Goal: Information Seeking & Learning: Learn about a topic

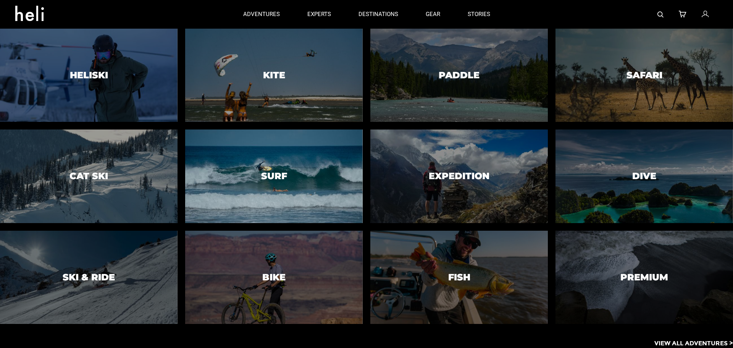
click at [257, 149] on div at bounding box center [273, 176] width 181 height 95
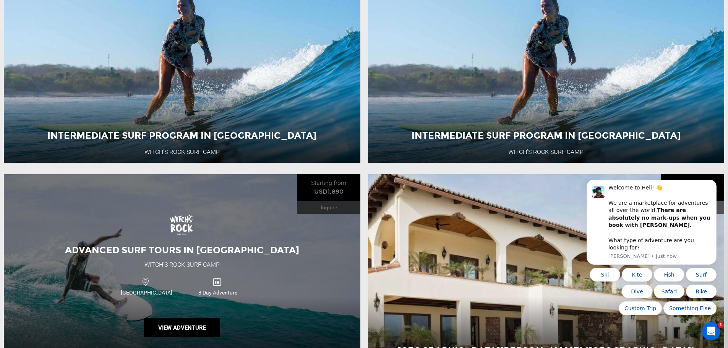
scroll to position [535, 0]
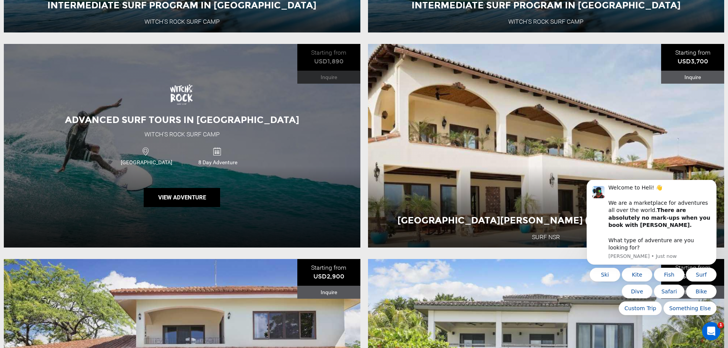
click at [235, 197] on div "Advanced Surf Tours in Costa Rica Witch's Rock Surf Camp Costa Rica 8 Day Adven…" at bounding box center [182, 146] width 356 height 204
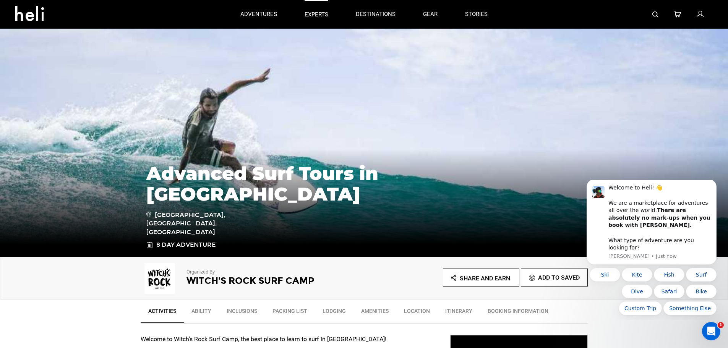
click at [309, 13] on p "experts" at bounding box center [316, 15] width 24 height 8
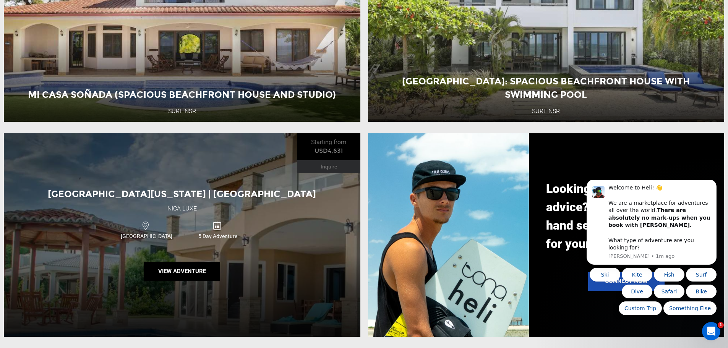
scroll to position [1031, 0]
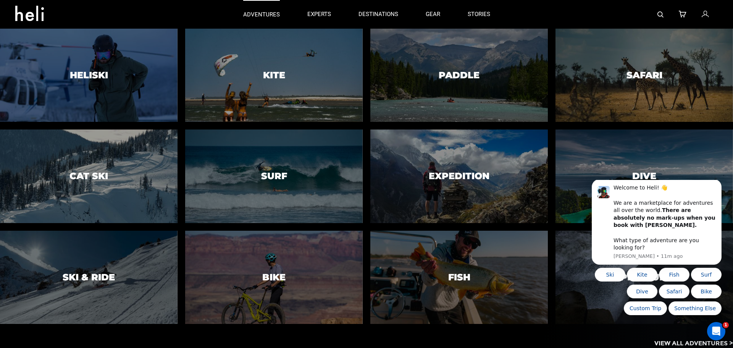
click at [276, 16] on p "adventures" at bounding box center [261, 15] width 37 height 8
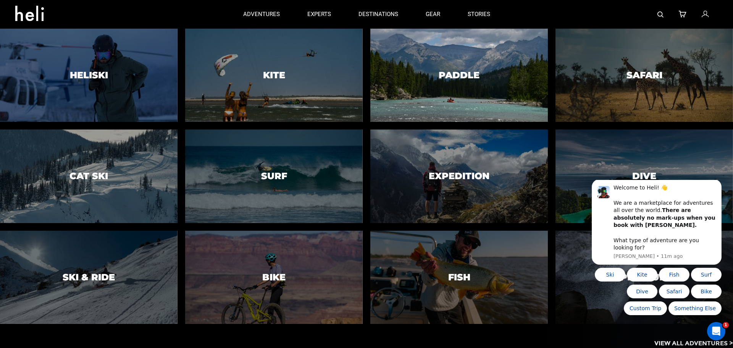
click at [451, 95] on div at bounding box center [459, 75] width 181 height 95
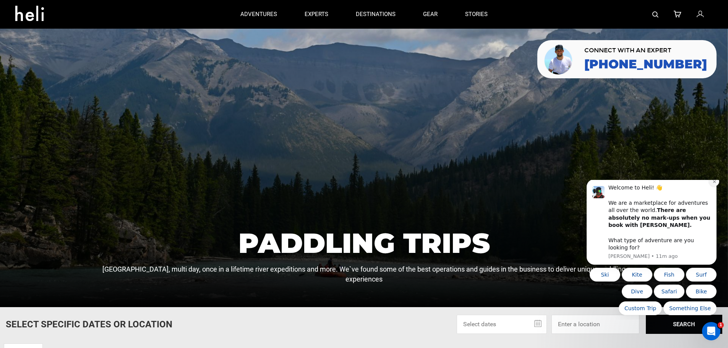
click at [714, 184] on icon "Dismiss notification" at bounding box center [714, 181] width 4 height 4
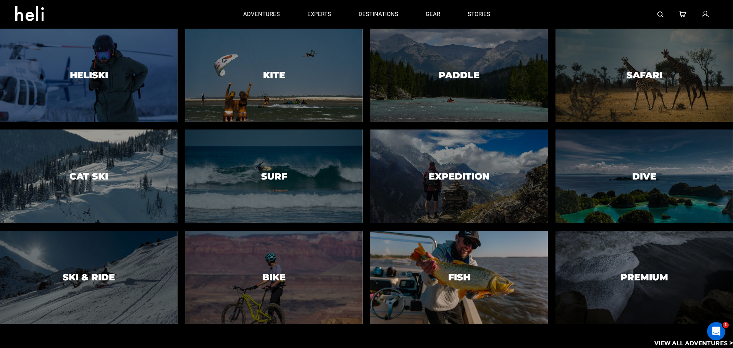
click at [489, 295] on div at bounding box center [459, 277] width 181 height 95
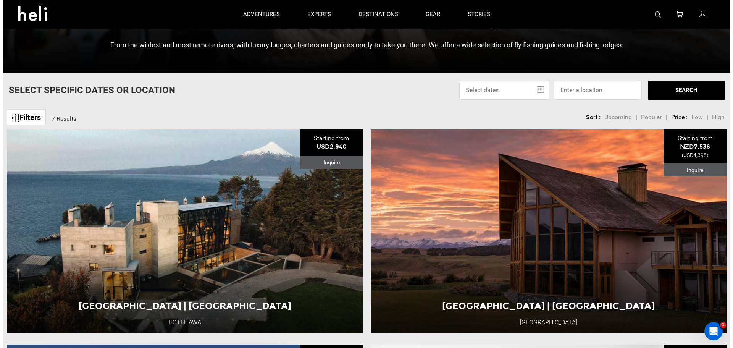
scroll to position [153, 0]
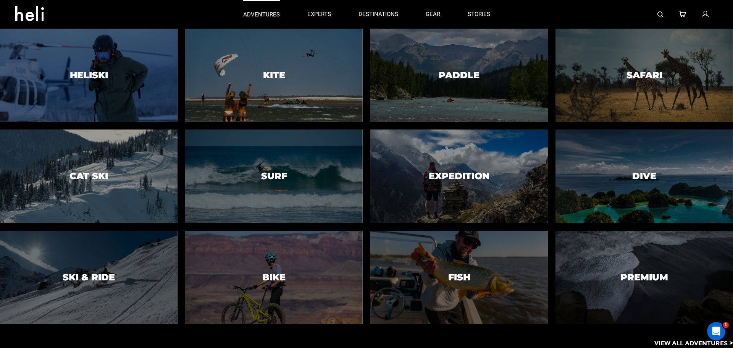
click at [258, 16] on p "adventures" at bounding box center [261, 15] width 37 height 8
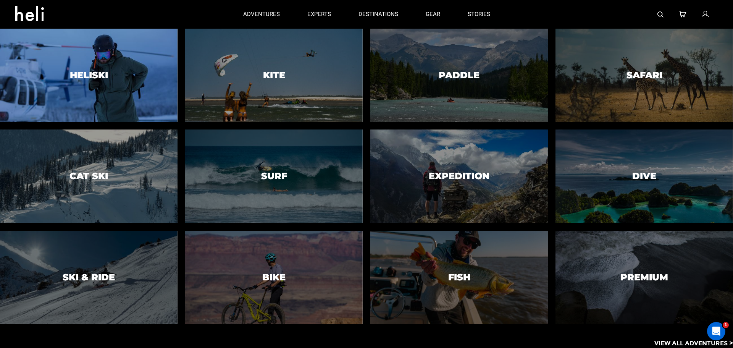
click at [148, 57] on div at bounding box center [88, 75] width 181 height 95
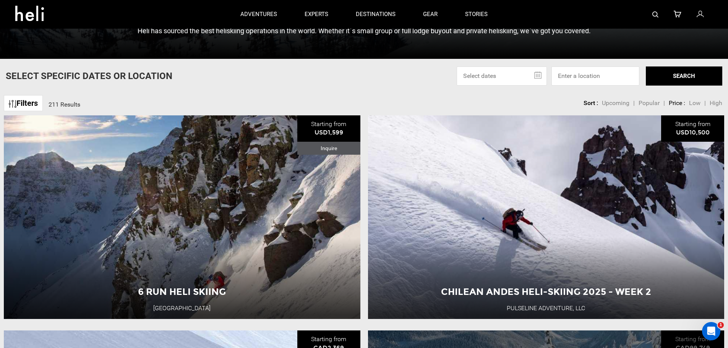
scroll to position [115, 0]
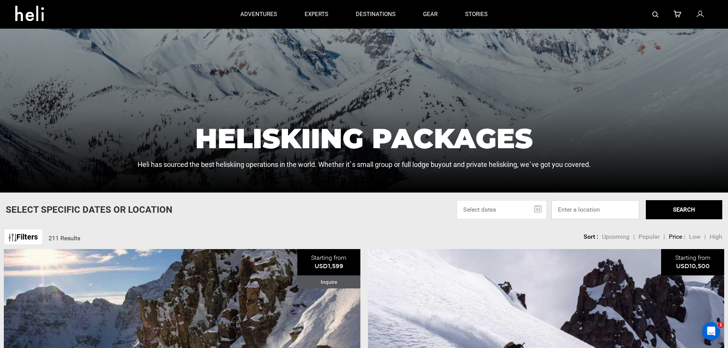
click at [585, 210] on input at bounding box center [595, 209] width 88 height 19
click at [686, 214] on button "SEARCH" at bounding box center [683, 209] width 76 height 19
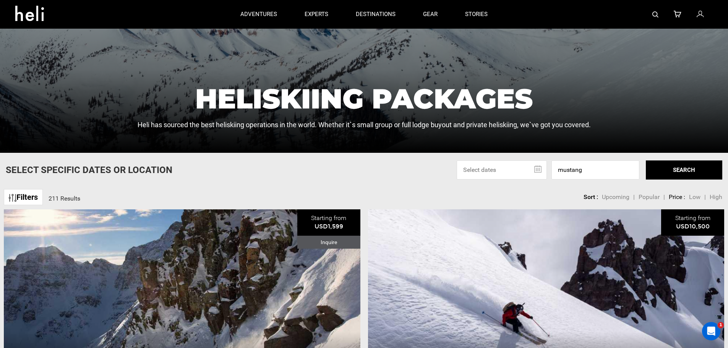
scroll to position [38, 0]
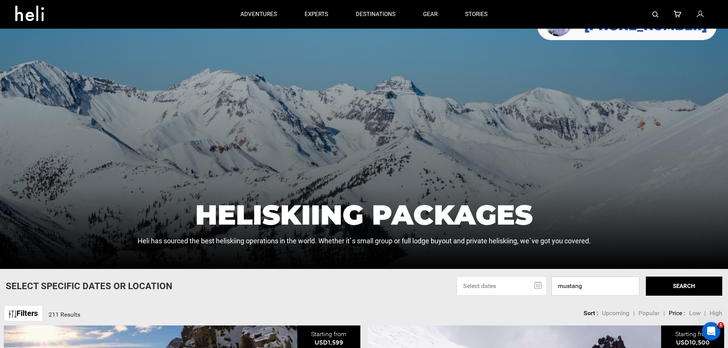
click at [595, 279] on input "mustang" at bounding box center [595, 286] width 88 height 19
type input "Mustang Resort Inc, Co Rd 1550, Alba, TX, USA"
click at [661, 291] on button "SEARCH" at bounding box center [683, 286] width 76 height 19
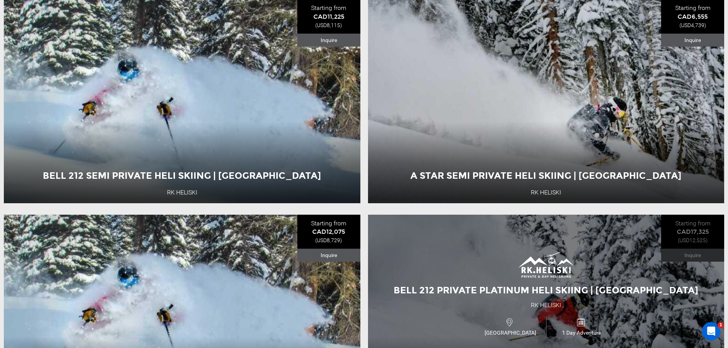
scroll to position [2406, 0]
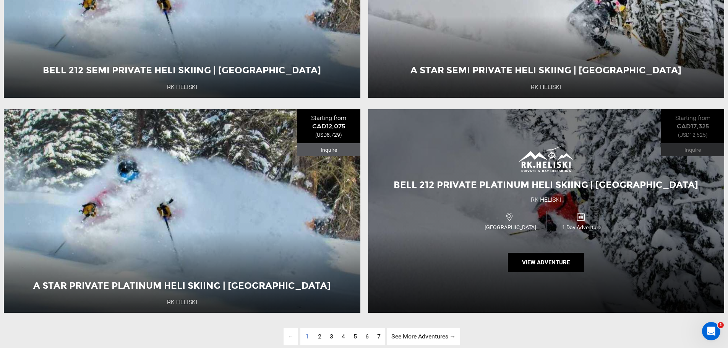
click at [455, 213] on div "Bell 212 Private Platinum Heli Skiing | British Columbia RK Heliski Canada 1 Da…" at bounding box center [546, 211] width 356 height 204
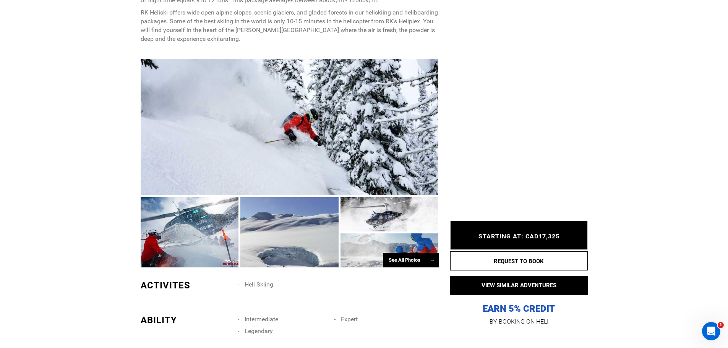
scroll to position [458, 0]
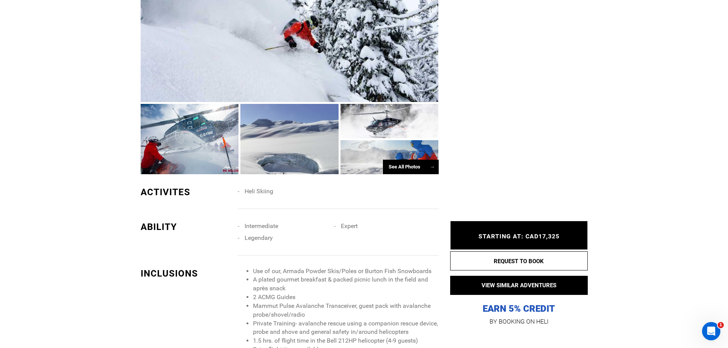
click at [275, 147] on div at bounding box center [289, 139] width 98 height 70
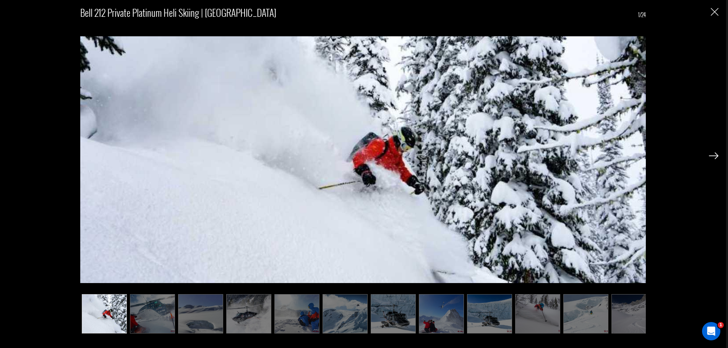
click at [146, 313] on img at bounding box center [152, 313] width 45 height 39
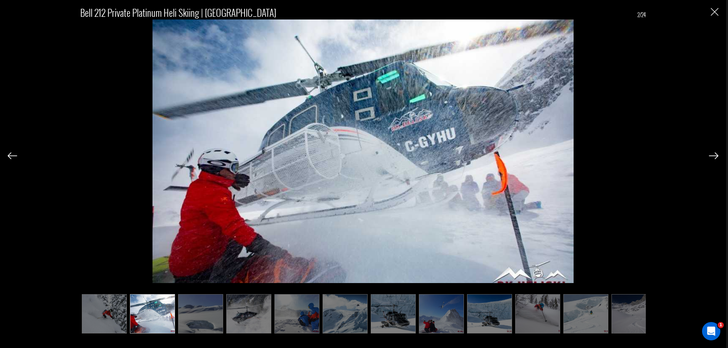
click at [206, 312] on img at bounding box center [200, 313] width 45 height 39
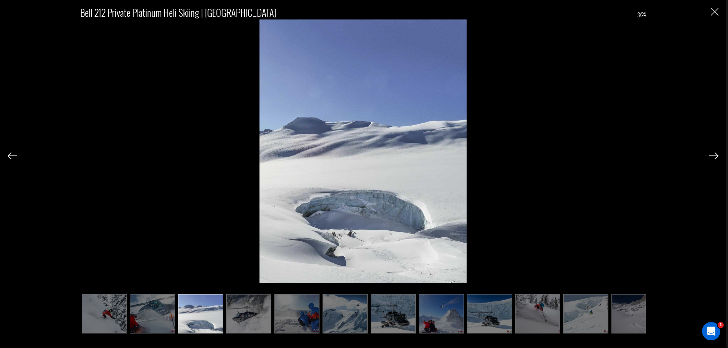
click at [252, 318] on img at bounding box center [248, 313] width 45 height 39
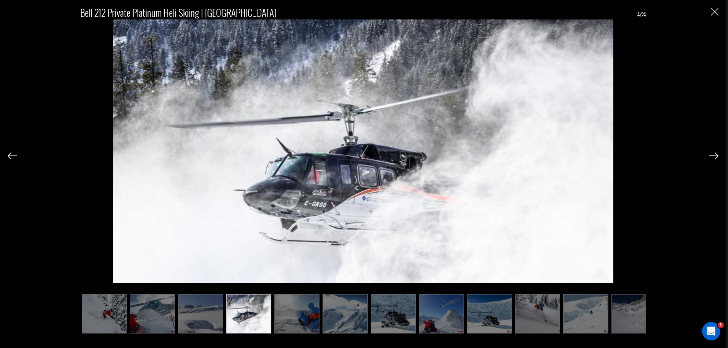
click at [288, 312] on img at bounding box center [296, 313] width 45 height 39
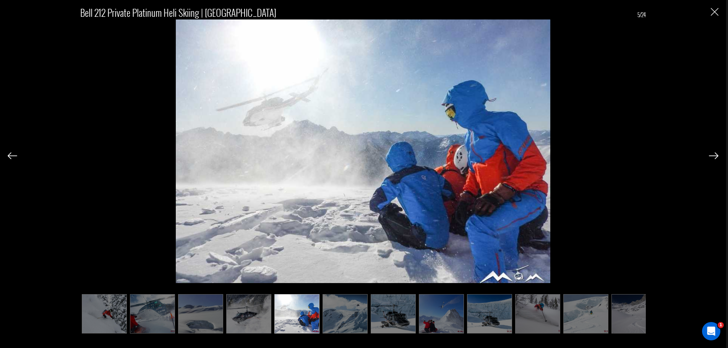
click at [337, 313] on img at bounding box center [344, 313] width 45 height 39
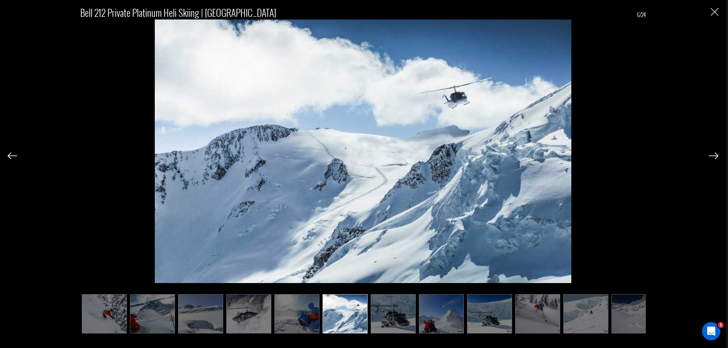
click at [393, 314] on img at bounding box center [392, 313] width 45 height 39
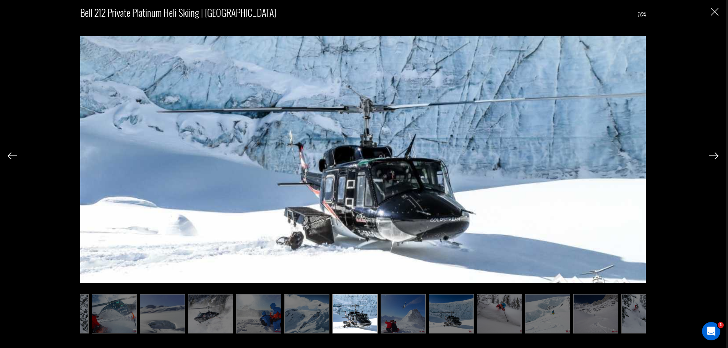
click at [404, 309] on img at bounding box center [402, 313] width 45 height 39
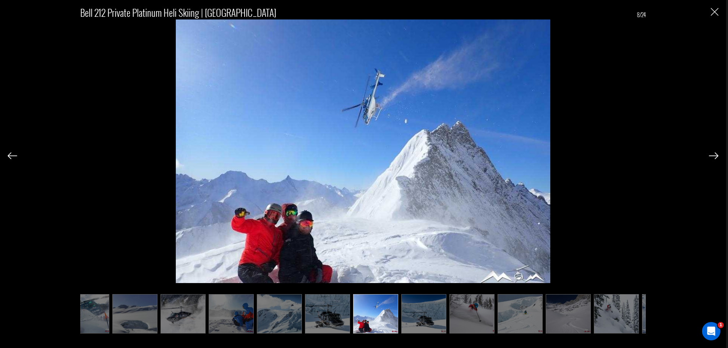
click at [449, 311] on ul at bounding box center [362, 313] width 565 height 39
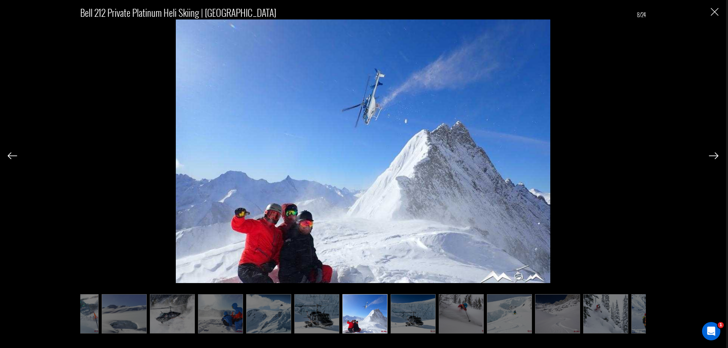
click at [403, 309] on img at bounding box center [412, 313] width 45 height 39
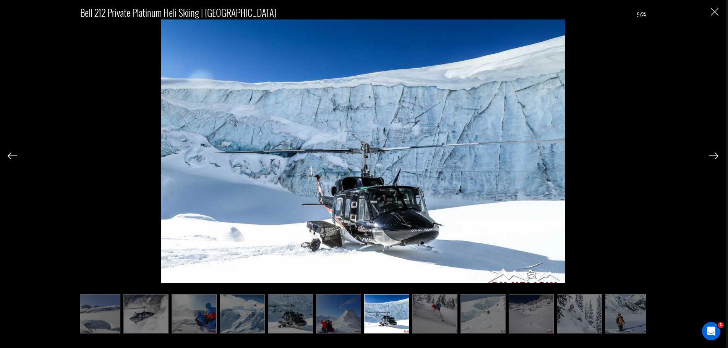
click at [440, 309] on img at bounding box center [434, 313] width 45 height 39
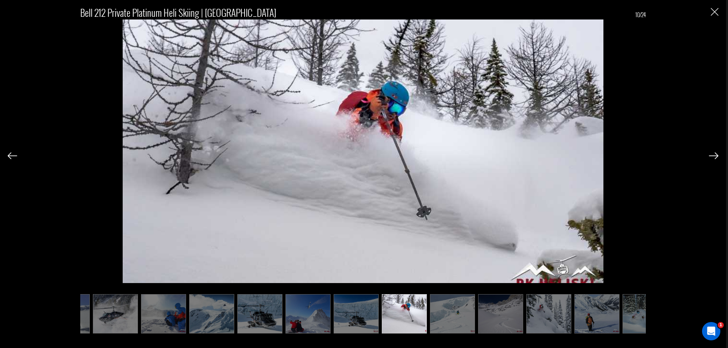
click at [456, 310] on img at bounding box center [452, 313] width 45 height 39
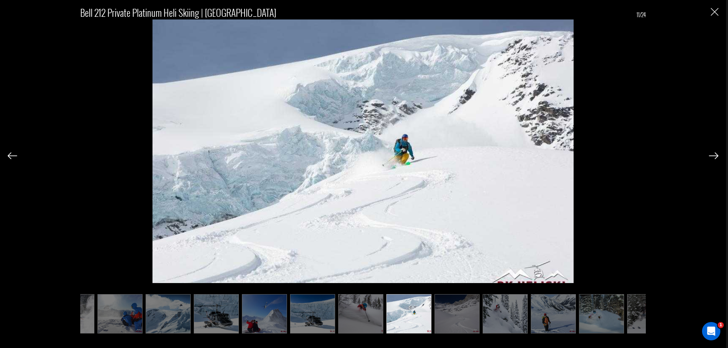
click at [456, 310] on img at bounding box center [456, 313] width 45 height 39
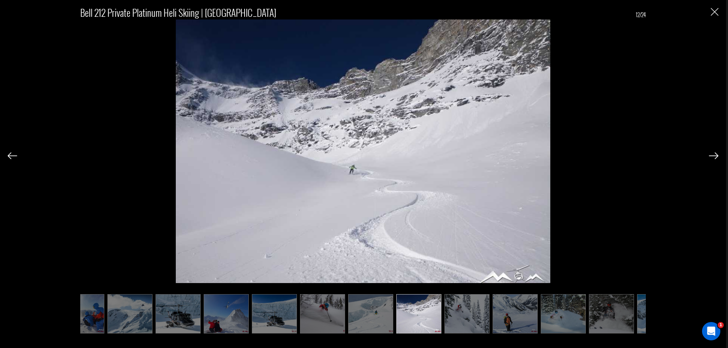
click at [456, 310] on img at bounding box center [466, 313] width 45 height 39
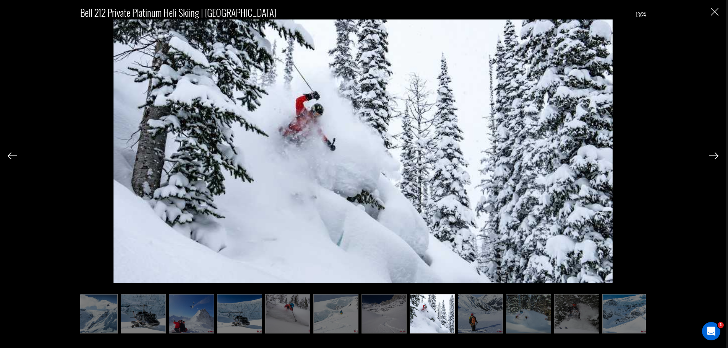
scroll to position [0, 253]
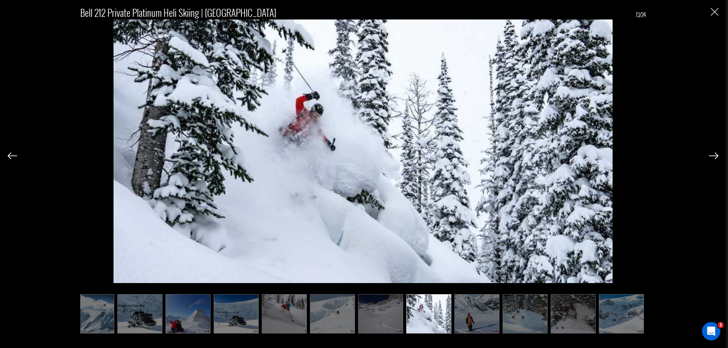
click at [536, 322] on img at bounding box center [524, 313] width 45 height 39
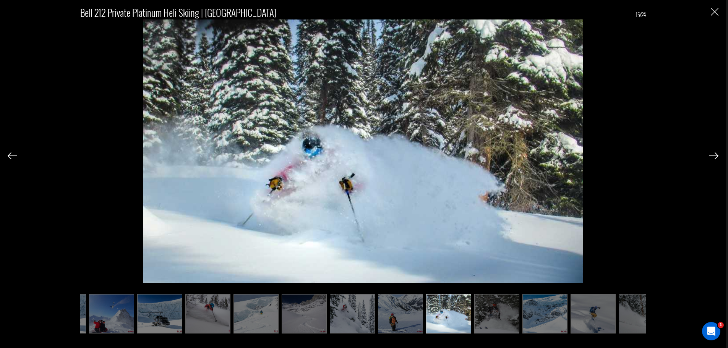
click at [560, 319] on img at bounding box center [544, 313] width 45 height 39
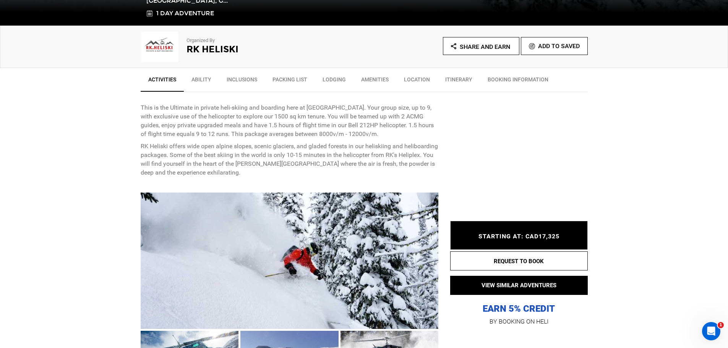
scroll to position [344, 0]
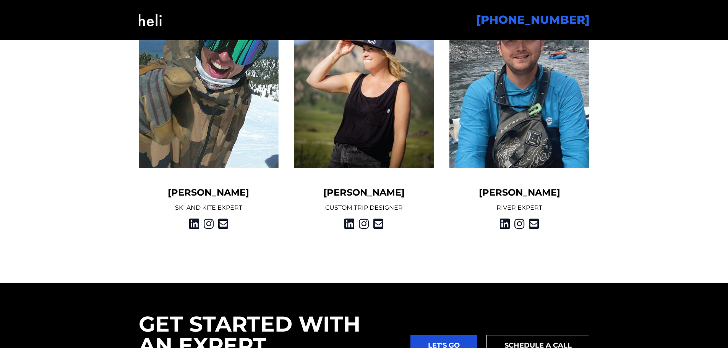
scroll to position [726, 0]
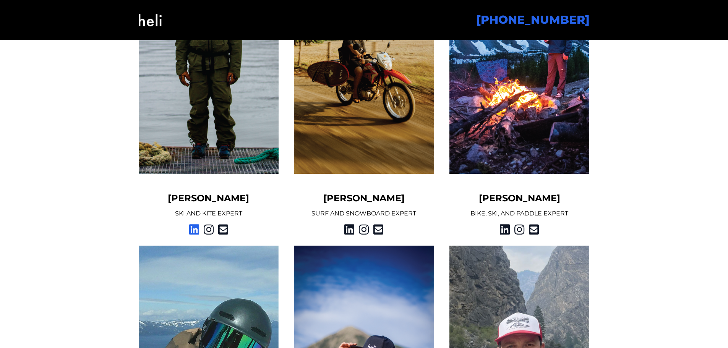
click at [194, 231] on icon at bounding box center [194, 230] width 10 height 14
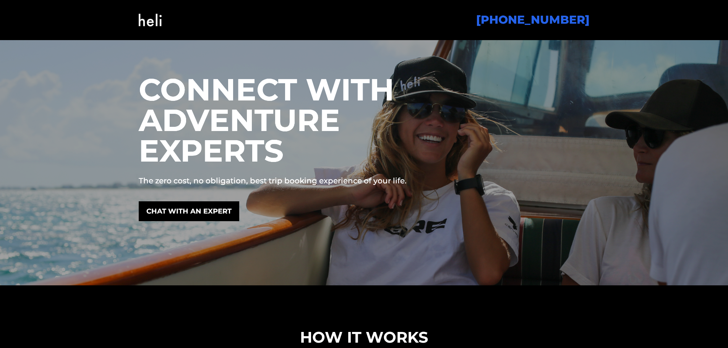
scroll to position [0, 0]
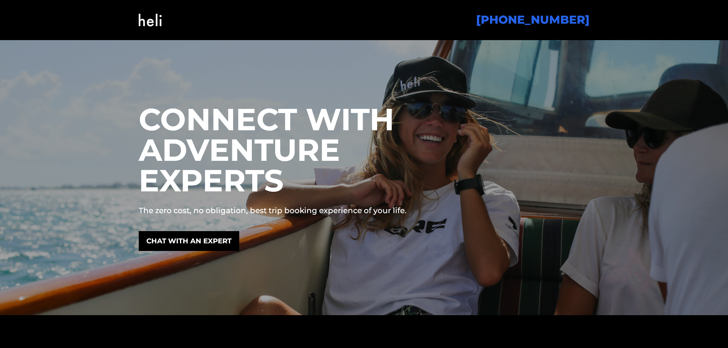
click at [139, 32] on img at bounding box center [150, 20] width 23 height 31
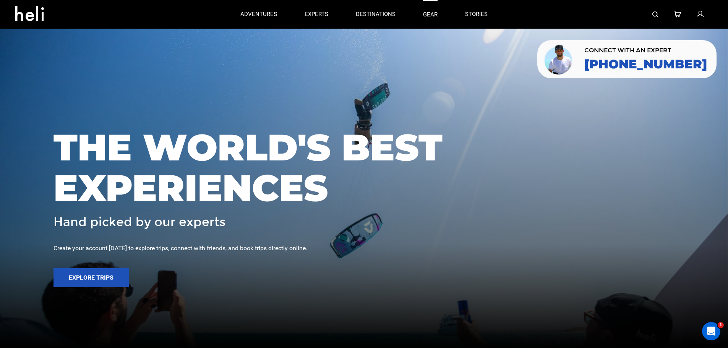
click at [425, 12] on link "gear" at bounding box center [430, 14] width 15 height 29
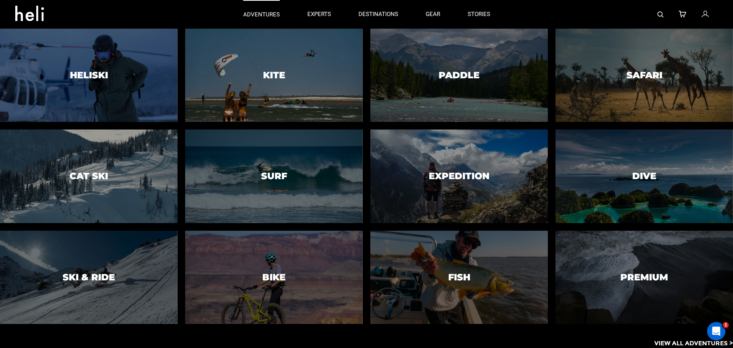
click at [256, 9] on link "adventures" at bounding box center [261, 14] width 37 height 29
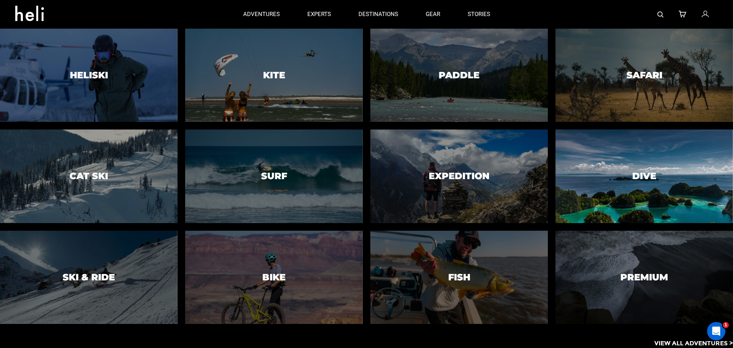
click at [600, 189] on div at bounding box center [644, 176] width 181 height 95
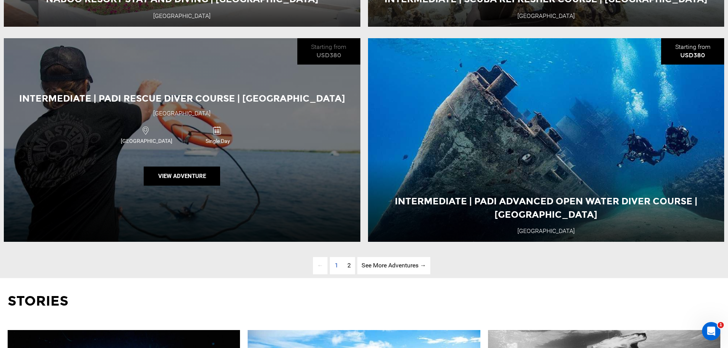
scroll to position [2482, 0]
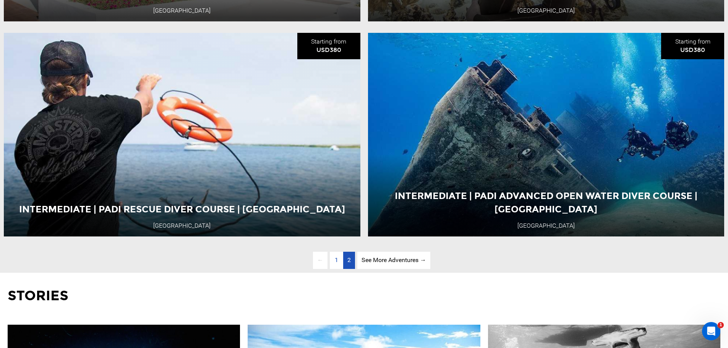
click at [348, 264] on span "2" at bounding box center [348, 259] width 3 height 7
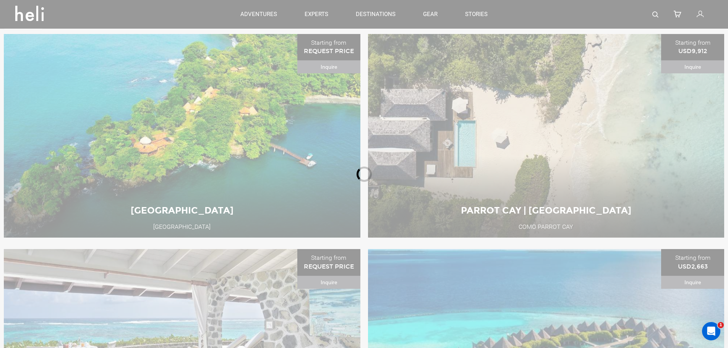
scroll to position [327, 0]
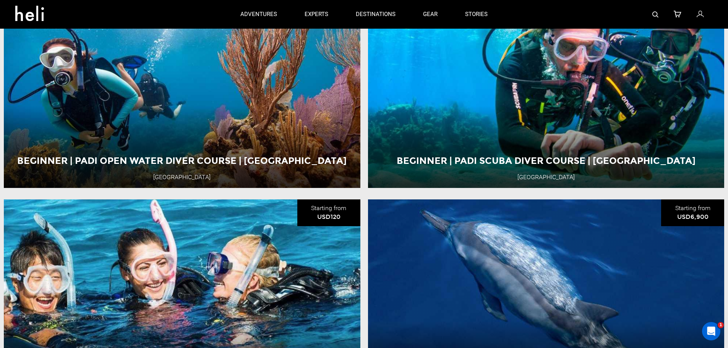
scroll to position [327, 0]
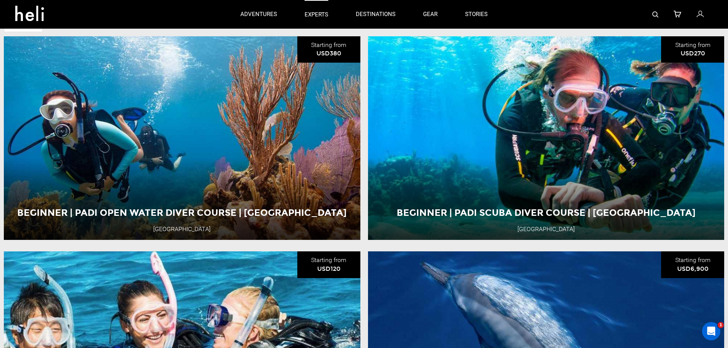
click at [327, 13] on p "experts" at bounding box center [316, 15] width 24 height 8
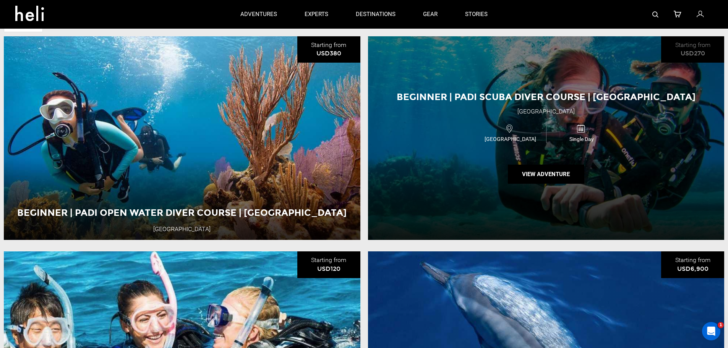
drag, startPoint x: 396, startPoint y: 147, endPoint x: 402, endPoint y: 155, distance: 9.7
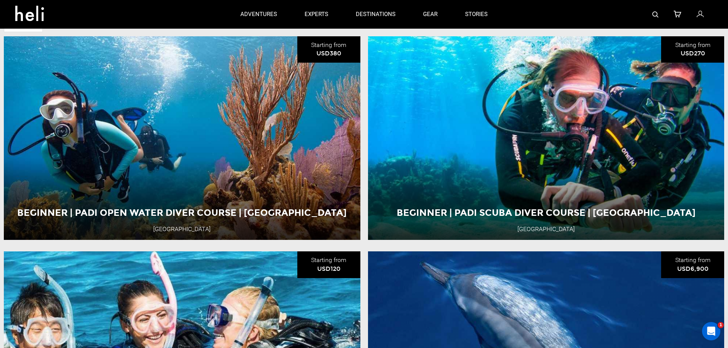
drag, startPoint x: 402, startPoint y: 155, endPoint x: 331, endPoint y: 10, distance: 161.1
click at [332, 10] on div "adventures experts destinations gear stories" at bounding box center [363, 14] width 275 height 29
click at [317, 12] on p "experts" at bounding box center [316, 15] width 24 height 8
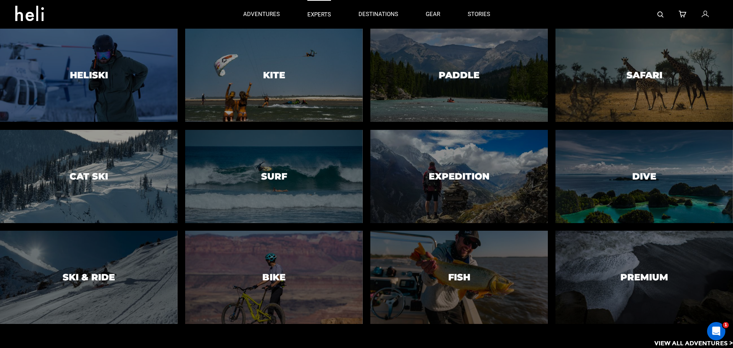
click at [318, 21] on link "experts" at bounding box center [319, 14] width 24 height 29
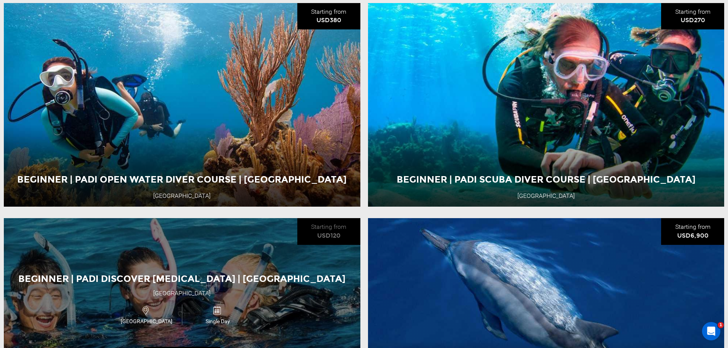
scroll to position [251, 0]
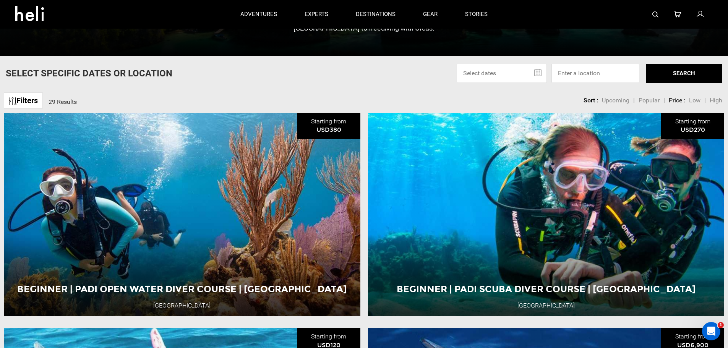
click at [29, 17] on icon at bounding box center [32, 11] width 34 height 12
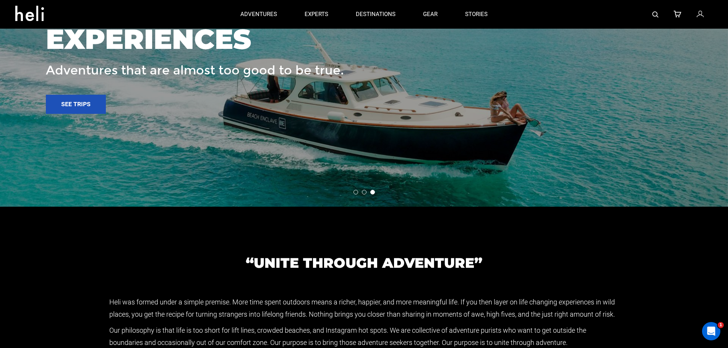
scroll to position [1189, 0]
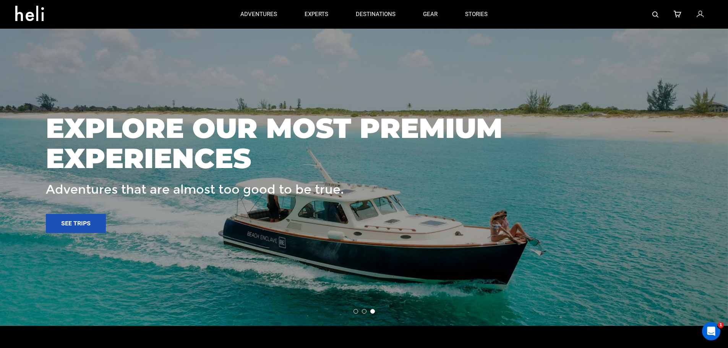
click at [367, 312] on ul at bounding box center [364, 311] width 728 height 5
click at [364, 312] on li at bounding box center [364, 311] width 5 height 5
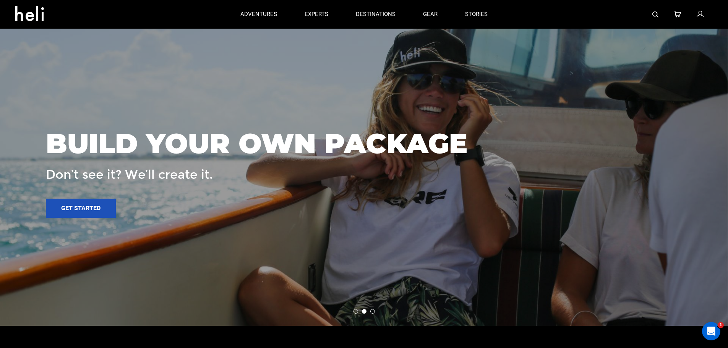
click at [357, 312] on li at bounding box center [355, 311] width 5 height 5
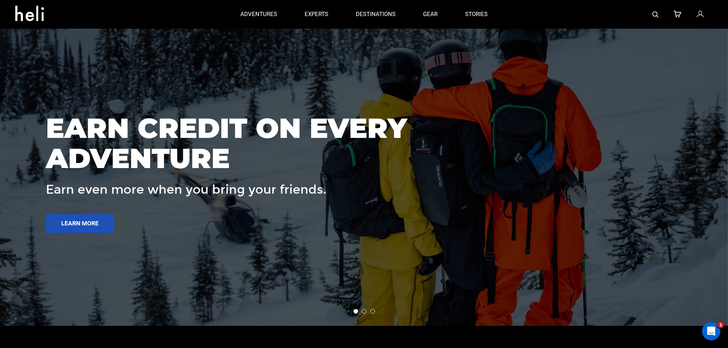
click at [361, 310] on ul at bounding box center [364, 311] width 728 height 5
click at [363, 311] on li at bounding box center [364, 311] width 5 height 5
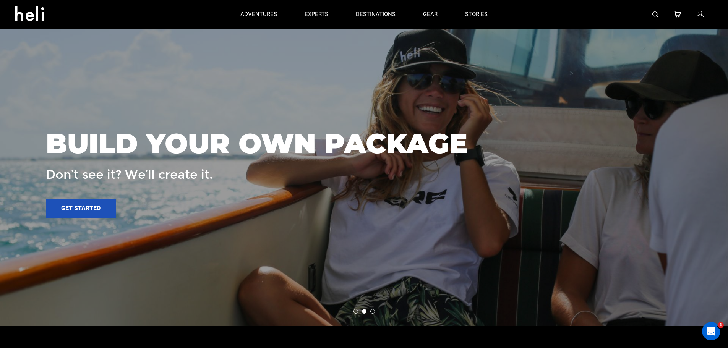
click at [370, 312] on li at bounding box center [372, 311] width 5 height 5
click at [373, 312] on li at bounding box center [372, 311] width 5 height 5
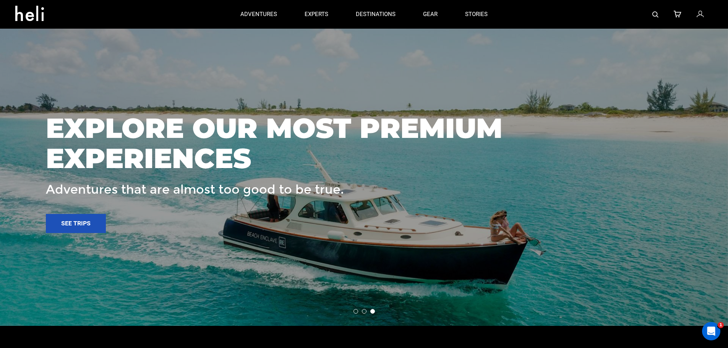
click at [356, 312] on li at bounding box center [355, 311] width 5 height 5
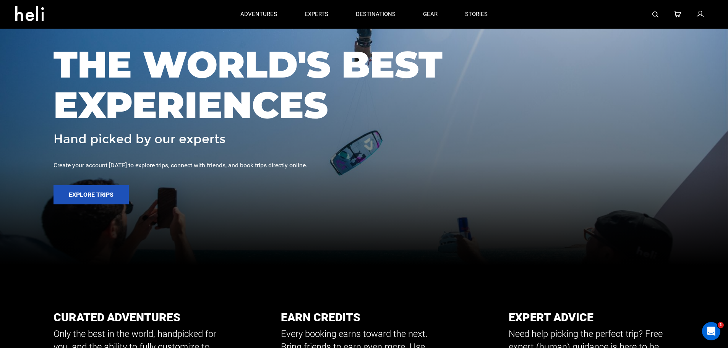
scroll to position [0, 0]
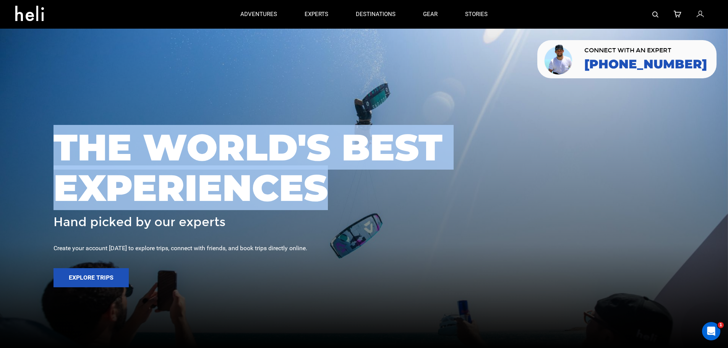
drag, startPoint x: 326, startPoint y: 187, endPoint x: 61, endPoint y: 151, distance: 267.5
click at [61, 151] on span "THE WORLD'S BEST EXPERIENCES" at bounding box center [363, 167] width 621 height 81
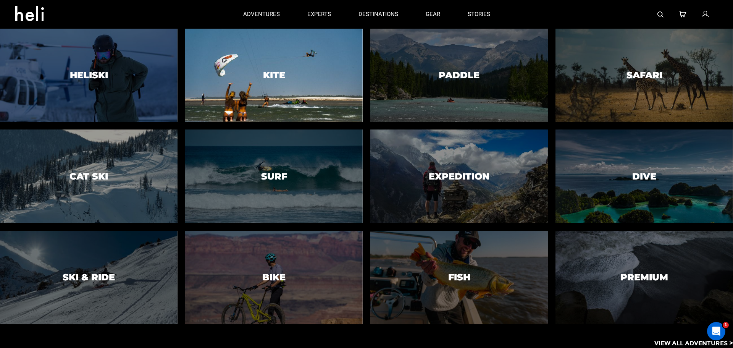
click at [249, 62] on div at bounding box center [273, 75] width 181 height 95
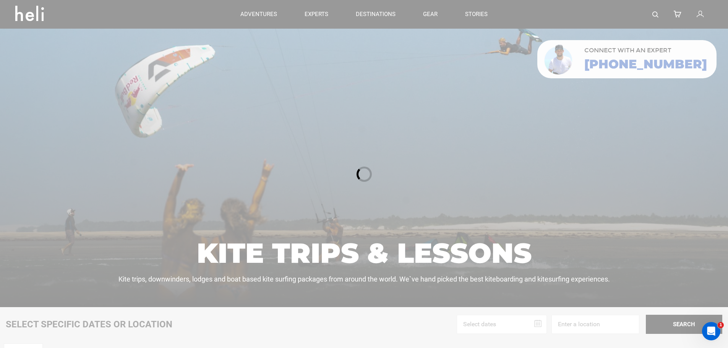
scroll to position [267, 0]
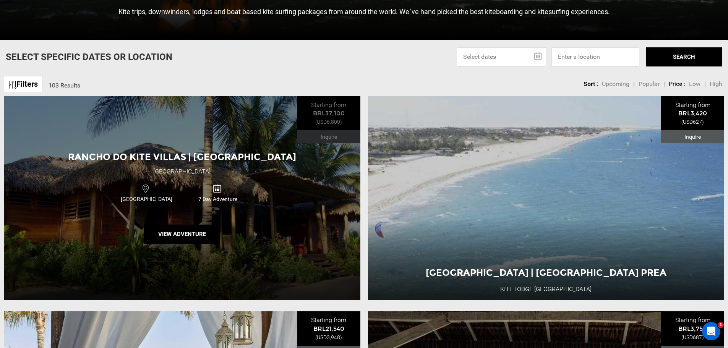
click at [178, 157] on span "Rancho Do Kite Villas | Brazil" at bounding box center [182, 156] width 228 height 11
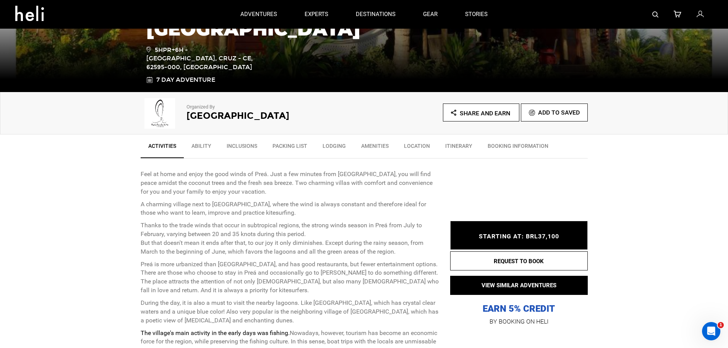
scroll to position [115, 0]
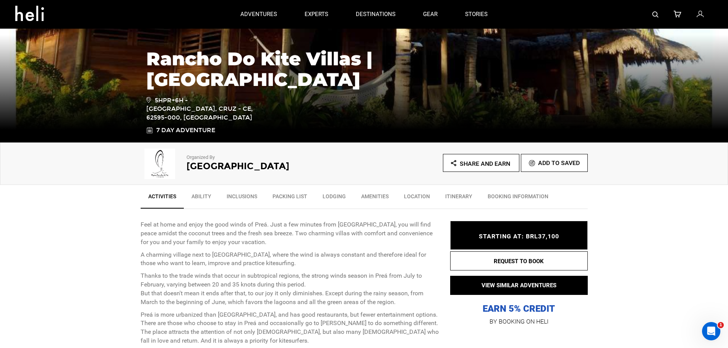
click at [204, 197] on link "Ability" at bounding box center [201, 198] width 35 height 19
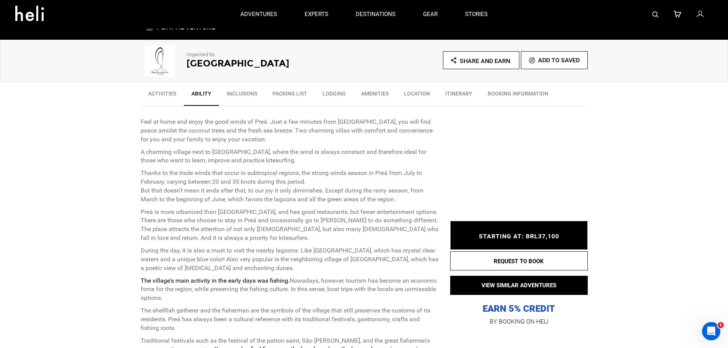
click at [237, 104] on link "Inclusions" at bounding box center [242, 95] width 46 height 19
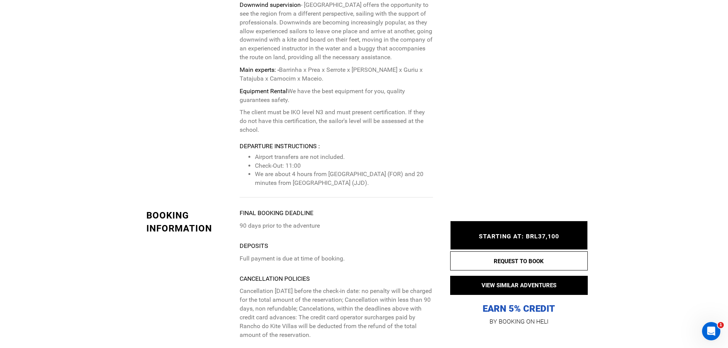
scroll to position [2211, 0]
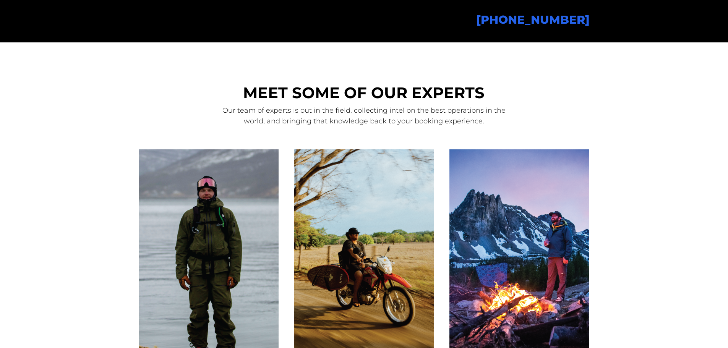
scroll to position [573, 0]
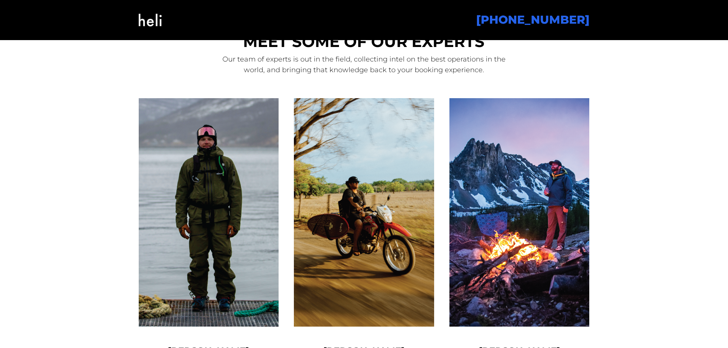
click at [361, 211] on img at bounding box center [364, 212] width 140 height 228
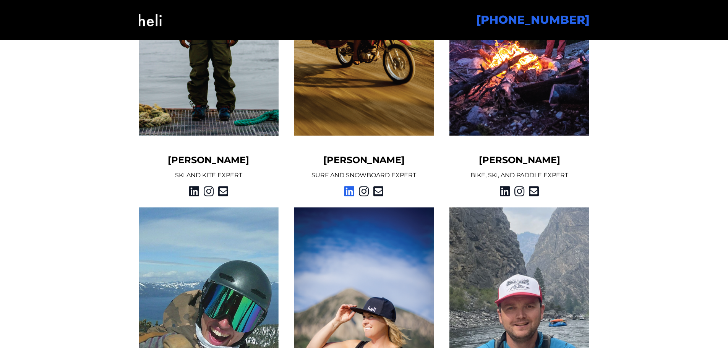
click at [348, 193] on icon at bounding box center [349, 191] width 10 height 14
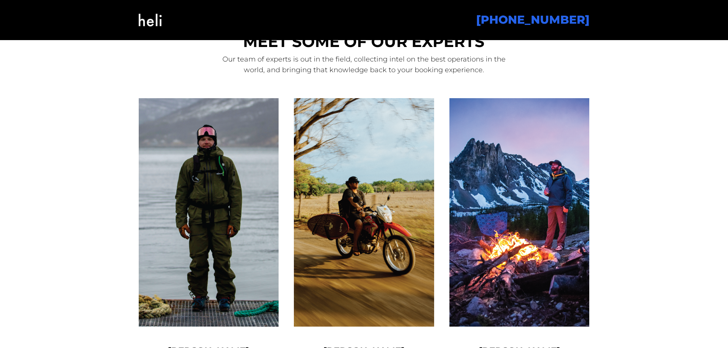
scroll to position [840, 0]
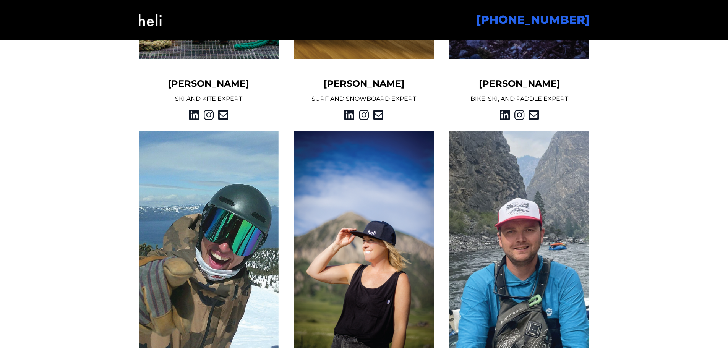
click at [506, 115] on icon at bounding box center [505, 115] width 10 height 14
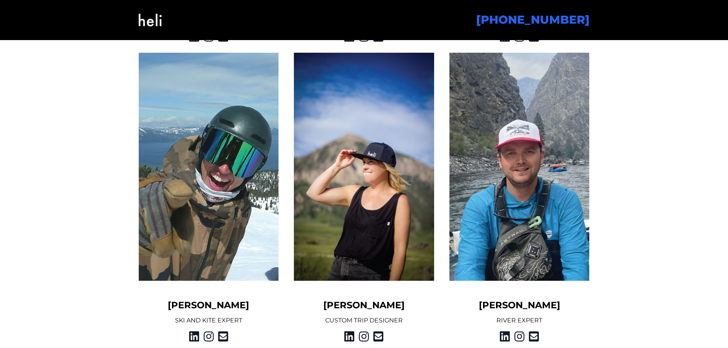
scroll to position [993, 0]
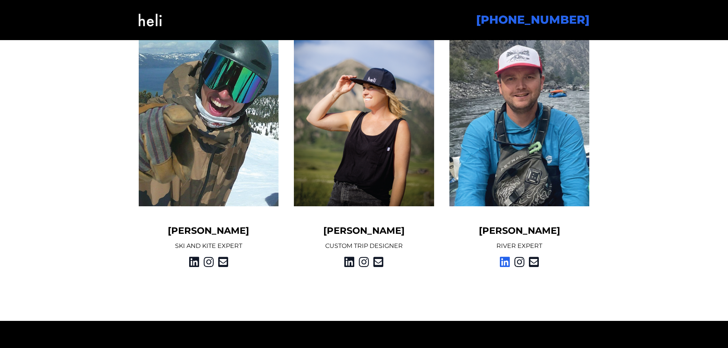
click at [506, 261] on icon at bounding box center [505, 262] width 10 height 14
